Goal: Information Seeking & Learning: Learn about a topic

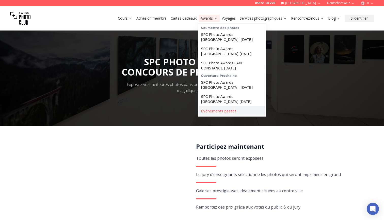
click at [224, 109] on link "Événements passés" at bounding box center [232, 110] width 66 height 9
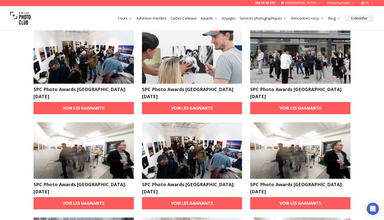
scroll to position [134, 0]
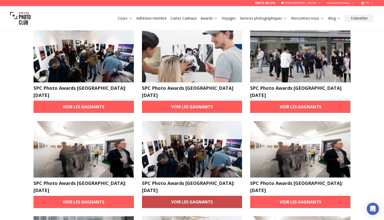
click at [204, 196] on link "Voir les gagnants" at bounding box center [192, 202] width 100 height 12
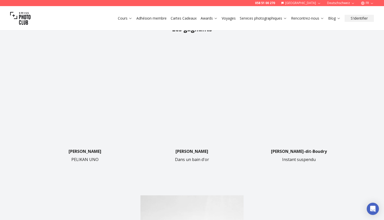
scroll to position [121, 0]
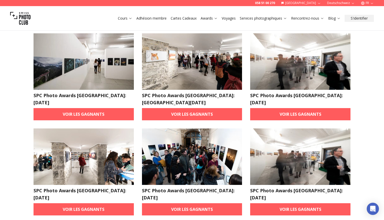
scroll to position [32, 0]
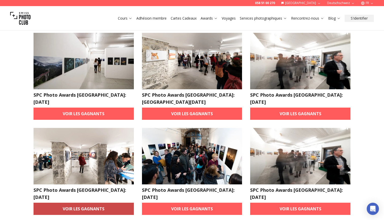
click at [122, 203] on link "Voir les gagnants" at bounding box center [84, 209] width 100 height 12
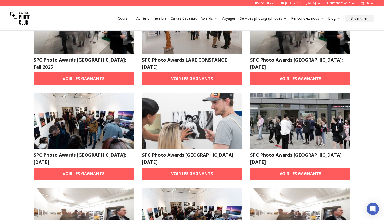
scroll to position [62, 0]
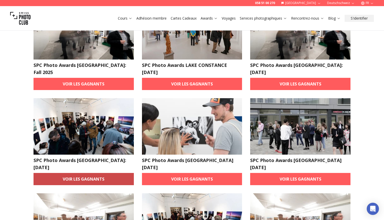
click at [102, 173] on link "Voir les gagnants" at bounding box center [84, 179] width 100 height 12
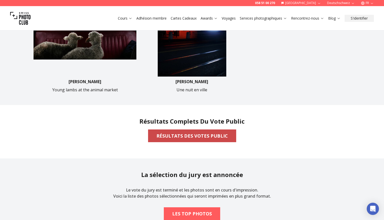
scroll to position [321, 0]
click at [177, 138] on b "RÉSULTATS DES VOTES PUBLIC" at bounding box center [192, 135] width 71 height 7
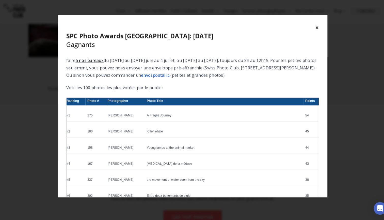
scroll to position [16, 0]
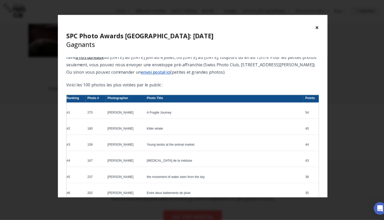
click at [310, 26] on div "× SPC Photo Awards [GEOGRAPHIC_DATA]: [DATE] Gagnants" at bounding box center [192, 42] width 260 height 41
click at [311, 30] on button "×" at bounding box center [313, 34] width 4 height 8
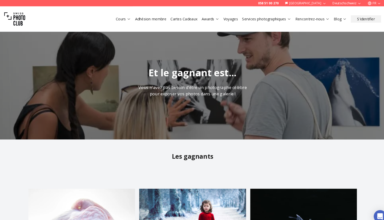
scroll to position [0, 0]
